Goal: Task Accomplishment & Management: Manage account settings

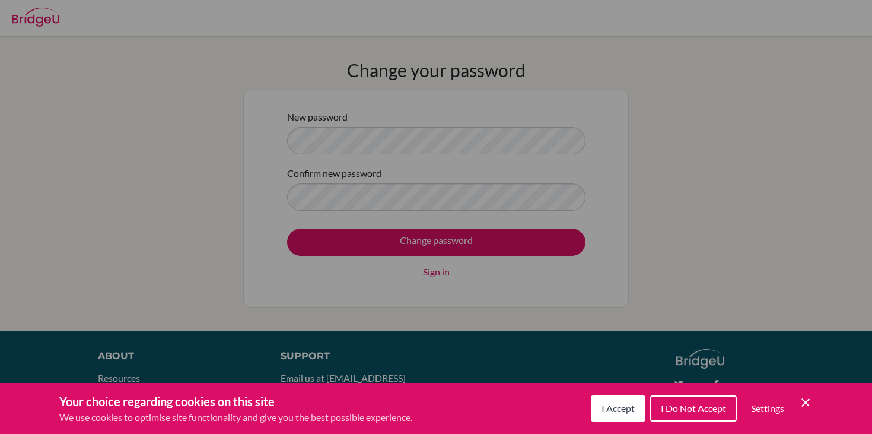
click at [631, 412] on span "I Accept" at bounding box center [618, 407] width 33 height 11
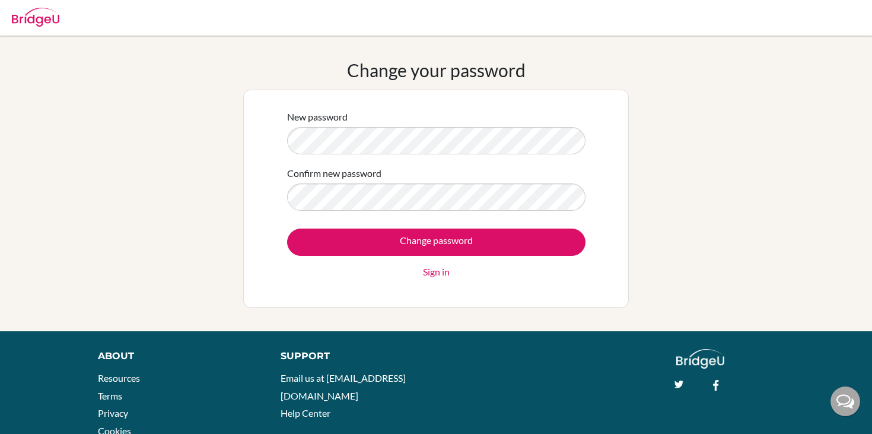
click at [679, 126] on div "Change your password New password Confirm new password Change password Sign in" at bounding box center [436, 183] width 872 height 248
click at [286, 137] on div "New password Confirm new password Change password Sign in" at bounding box center [435, 198] width 313 height 193
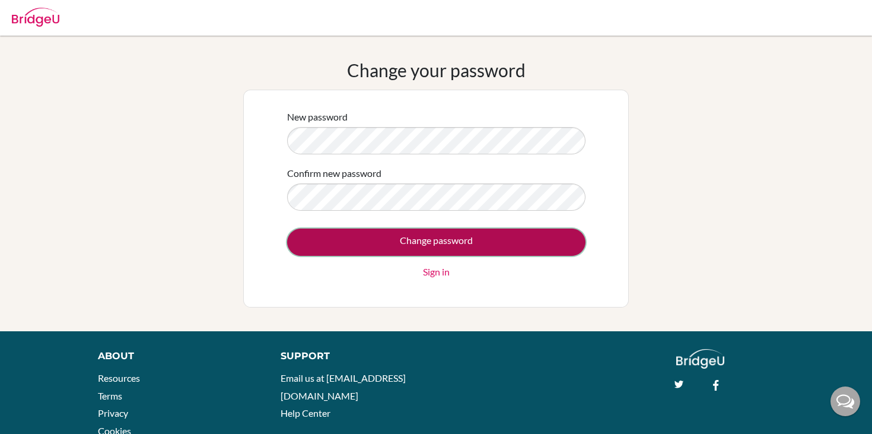
click at [437, 241] on input "Change password" at bounding box center [436, 241] width 298 height 27
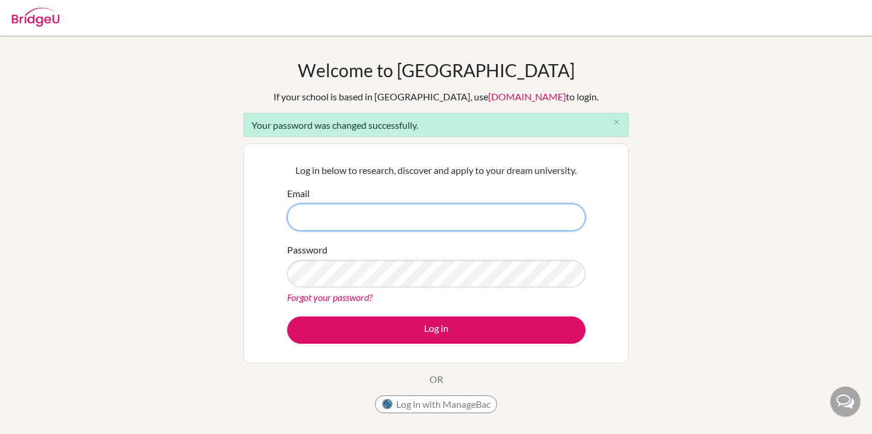
click at [425, 225] on input "Email" at bounding box center [436, 217] width 298 height 27
paste input "john_villaplana@cds.ed.cr"
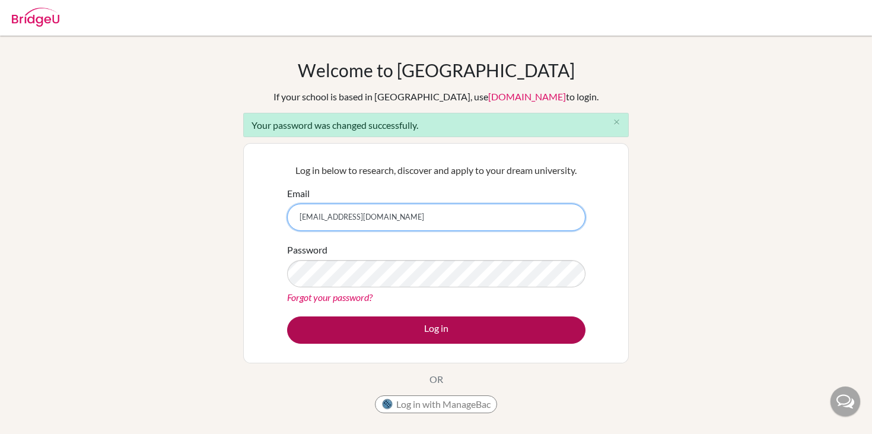
type input "john_villaplana@cds.ed.cr"
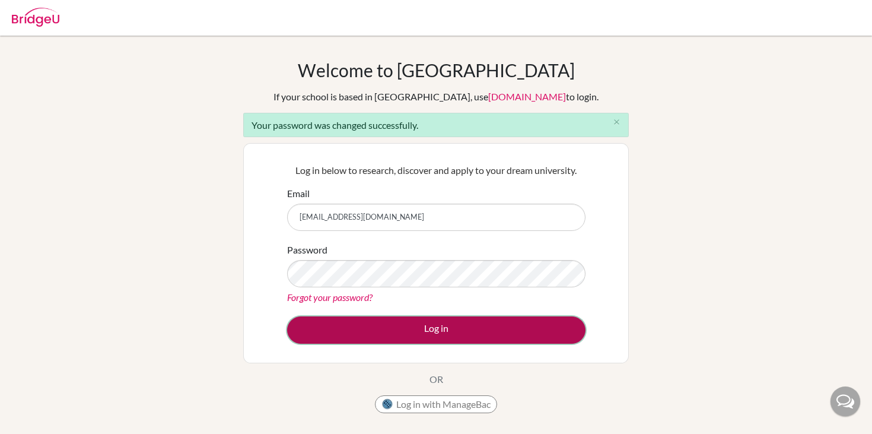
click at [419, 336] on button "Log in" at bounding box center [436, 329] width 298 height 27
click at [425, 328] on button "Log in" at bounding box center [436, 329] width 298 height 27
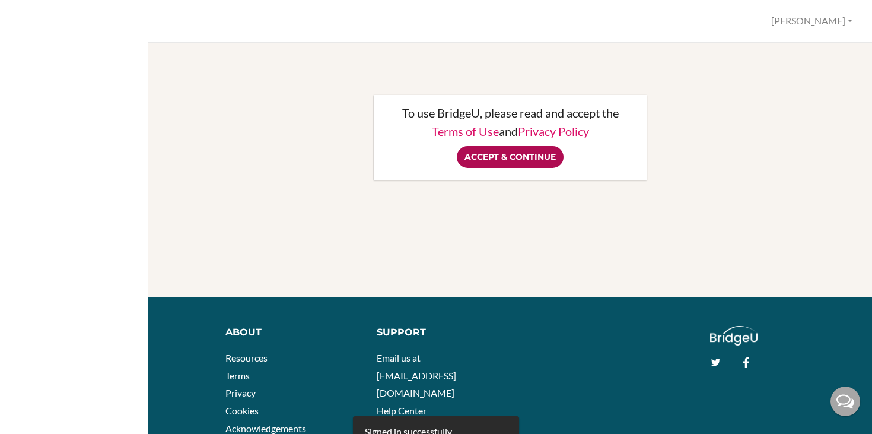
click at [514, 160] on input "Accept & Continue" at bounding box center [510, 157] width 107 height 22
